Goal: Check status: Check status

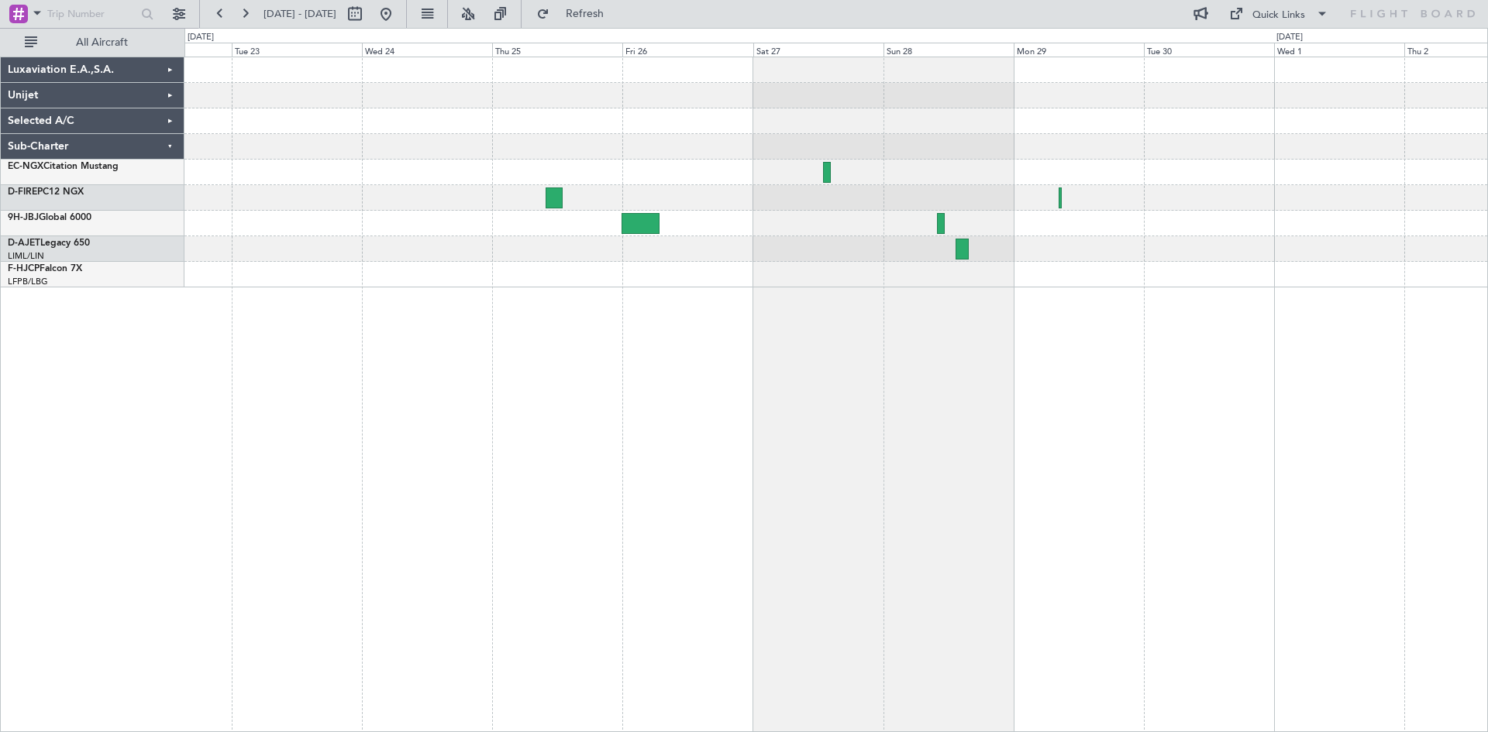
click at [739, 198] on div at bounding box center [835, 172] width 1303 height 230
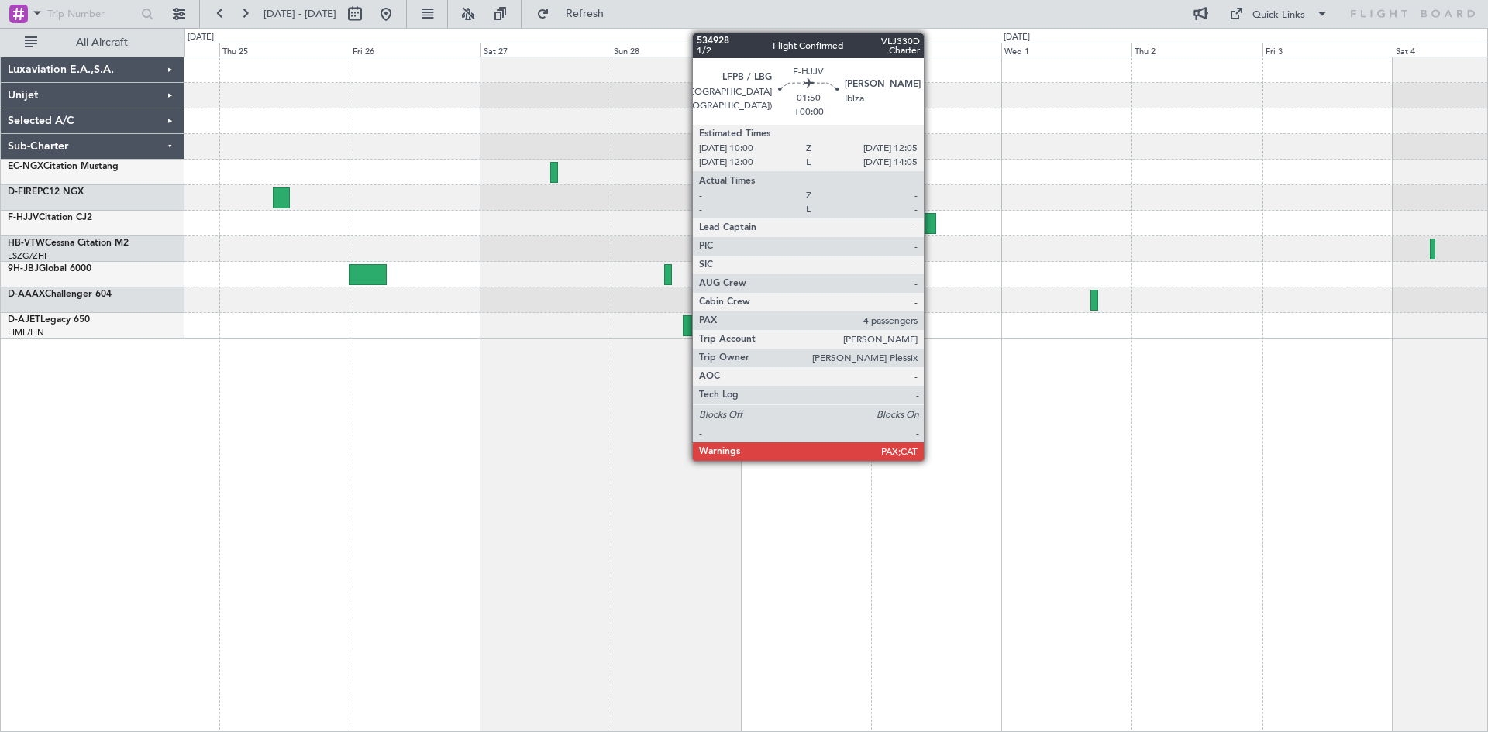
click at [931, 225] on div at bounding box center [931, 223] width 12 height 21
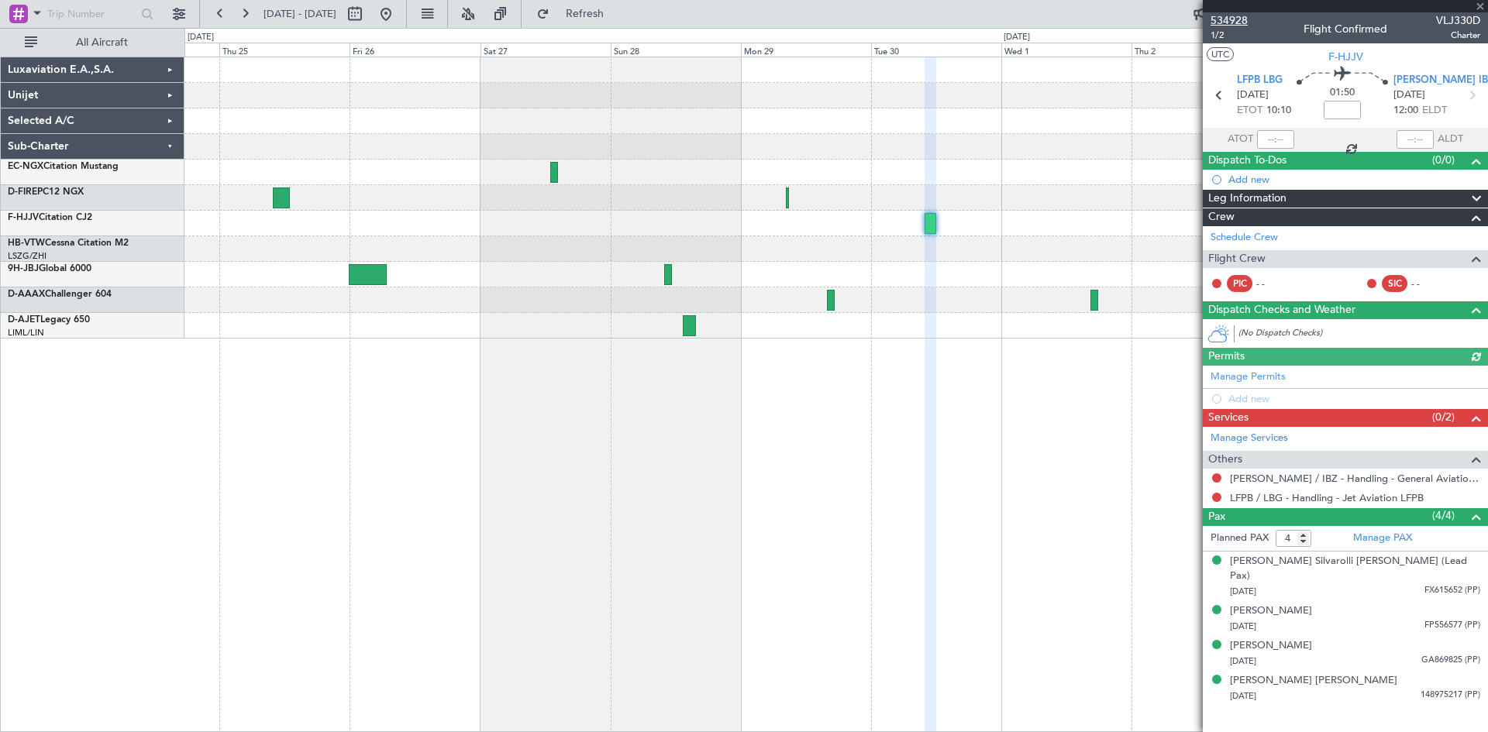
click at [1237, 16] on span "534928" at bounding box center [1228, 20] width 37 height 16
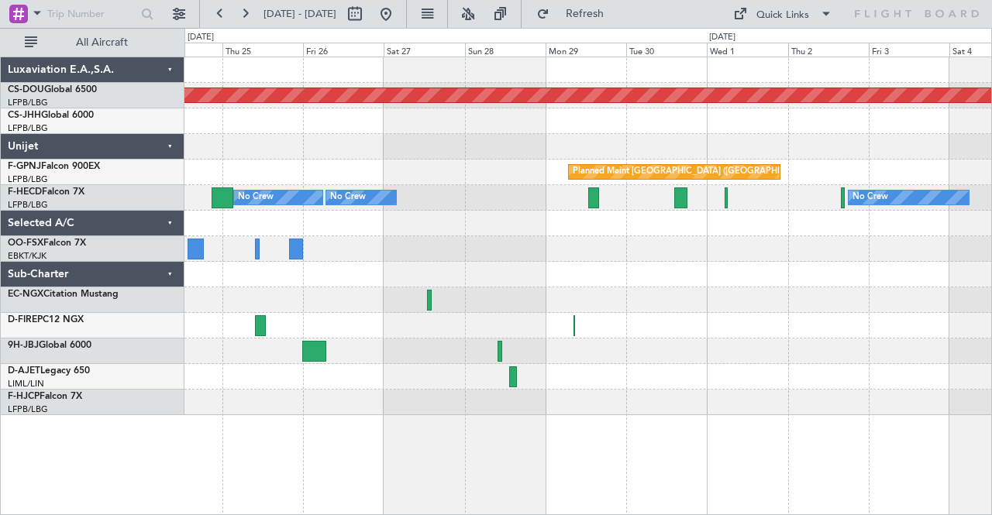
click at [373, 126] on div at bounding box center [587, 121] width 807 height 26
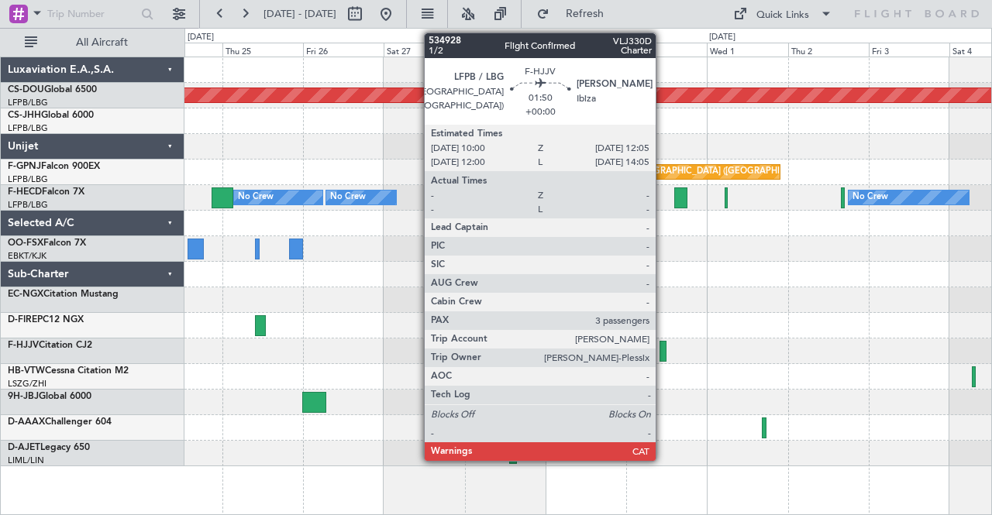
click at [663, 356] on div at bounding box center [663, 351] width 8 height 21
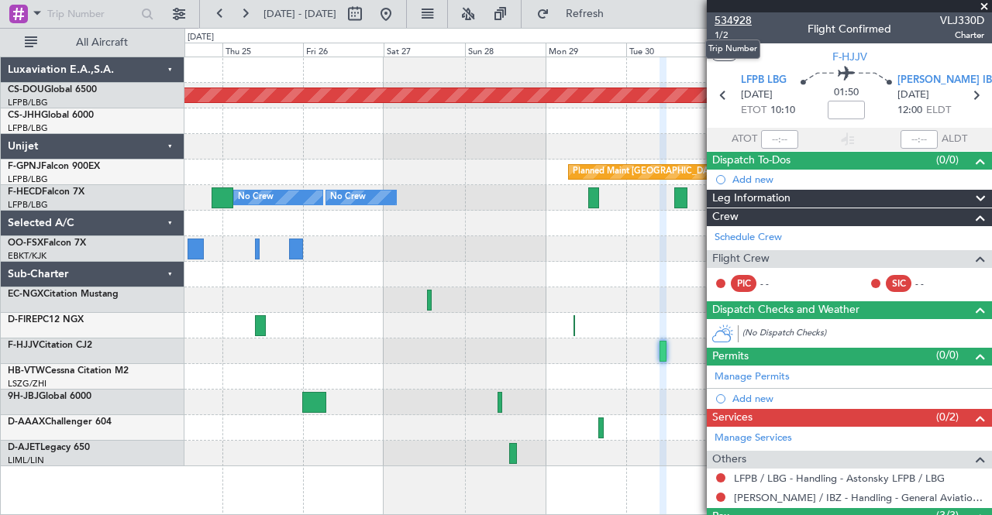
click at [728, 17] on span "534928" at bounding box center [732, 20] width 37 height 16
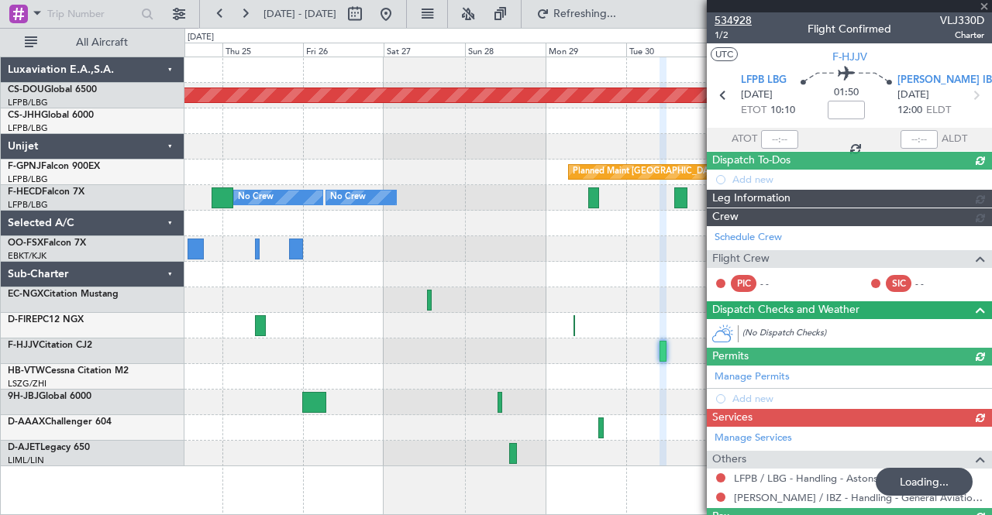
type input "4"
